Goal: Find specific page/section: Find specific page/section

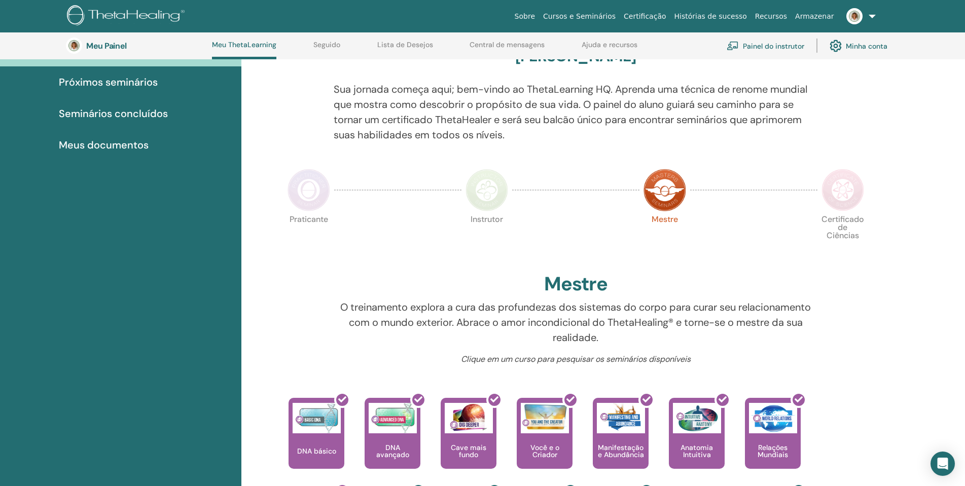
scroll to position [382, 0]
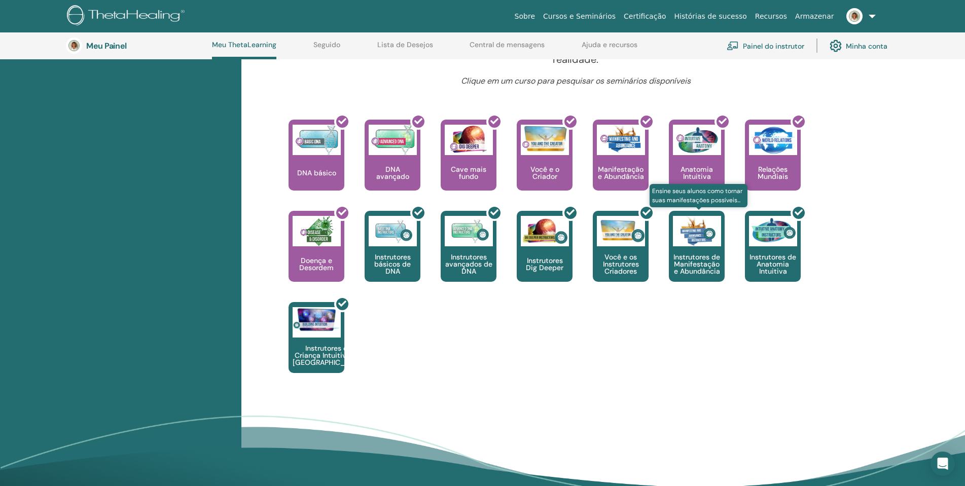
click at [702, 250] on div "Instrutores de Manifestação e Abundância" at bounding box center [697, 246] width 56 height 71
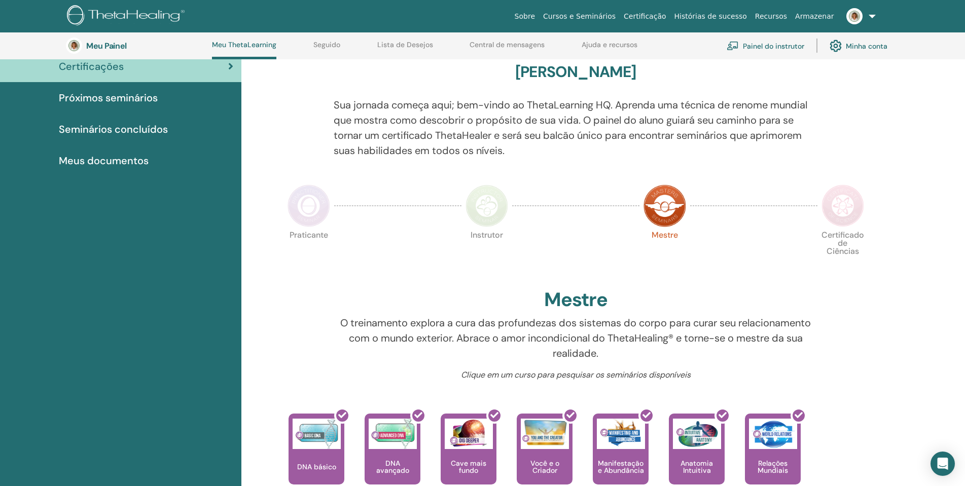
scroll to position [78, 0]
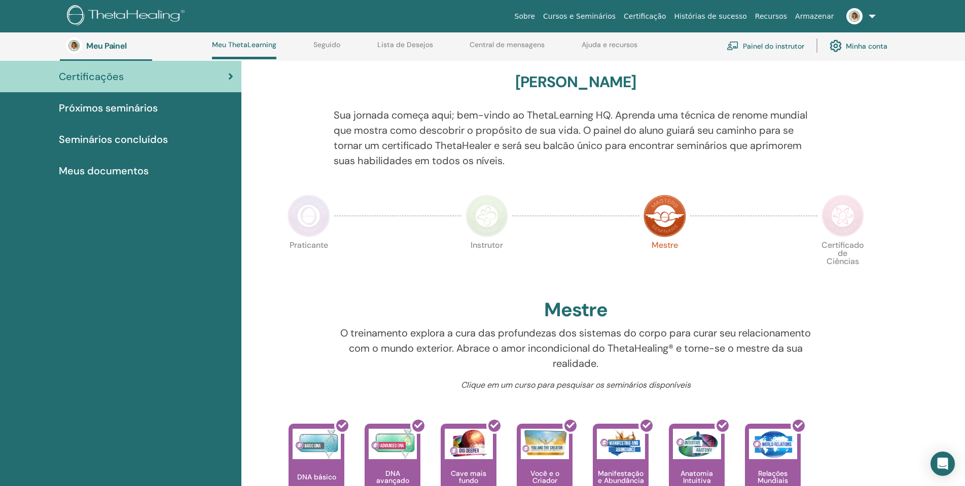
click at [852, 219] on img at bounding box center [842, 216] width 43 height 43
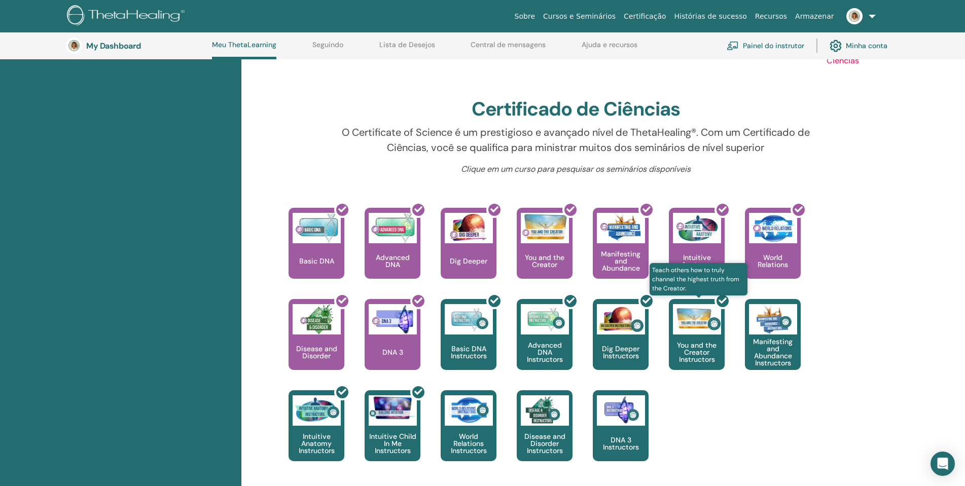
scroll to position [280, 0]
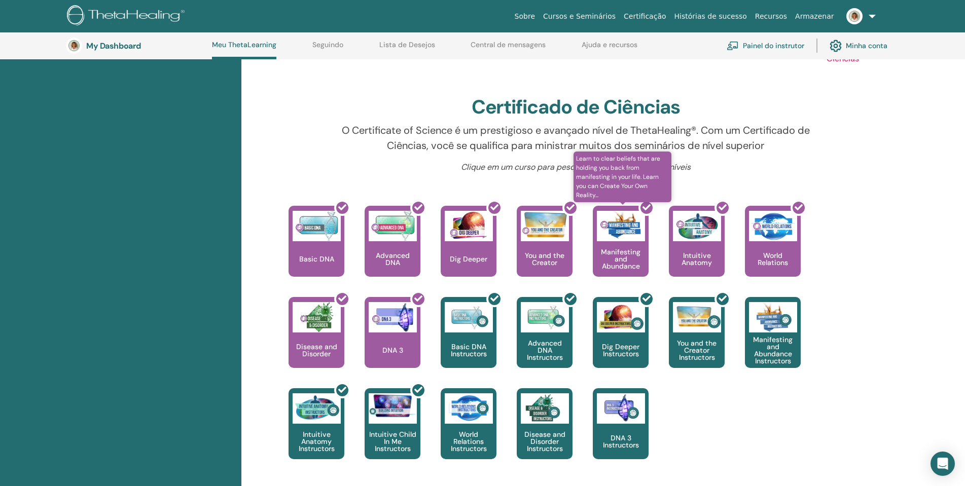
click at [615, 252] on div at bounding box center [627, 245] width 56 height 91
